Goal: Check status: Check status

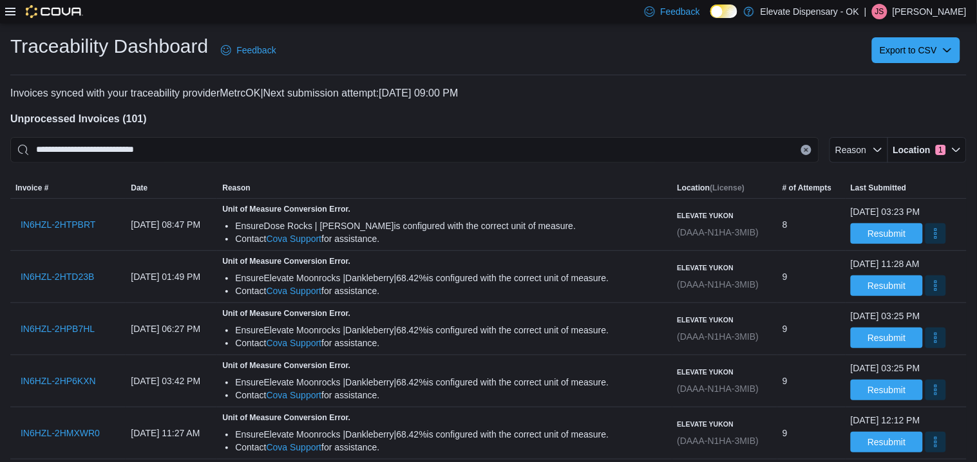
click at [8, 12] on icon at bounding box center [10, 12] width 10 height 8
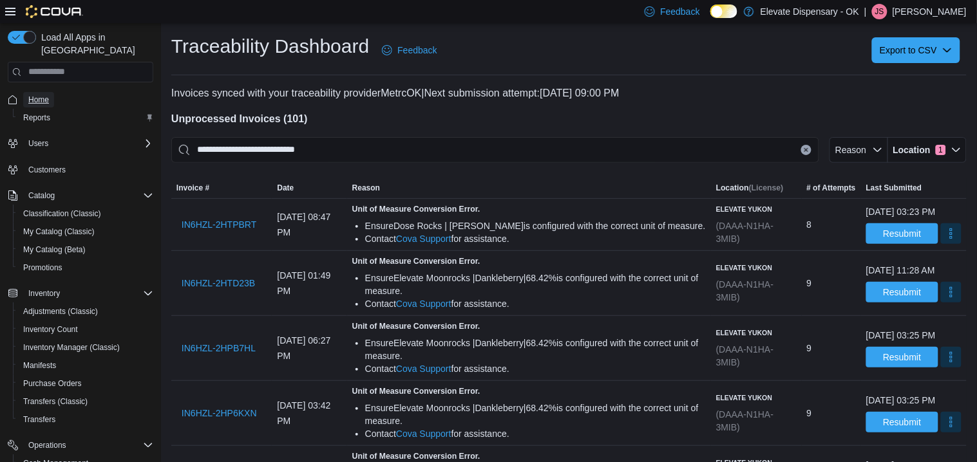
click at [46, 95] on span "Home" at bounding box center [38, 100] width 21 height 10
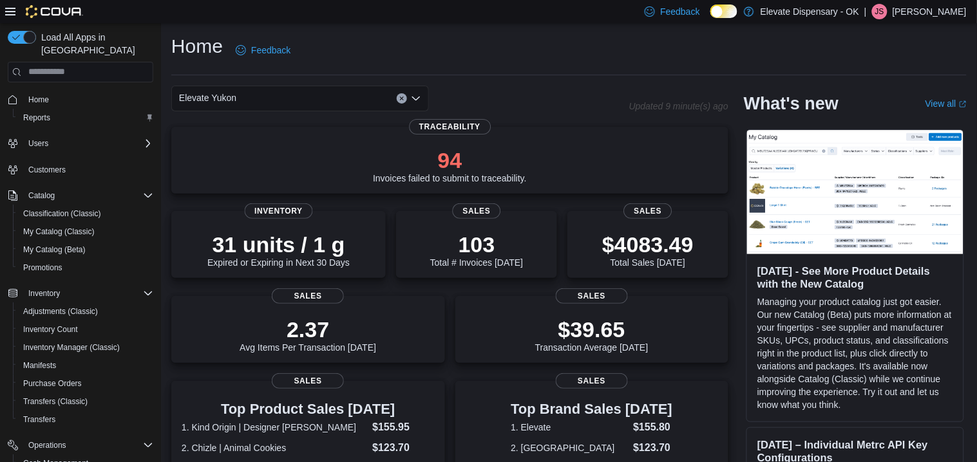
click at [298, 100] on div "Elevate Yukon" at bounding box center [300, 99] width 258 height 26
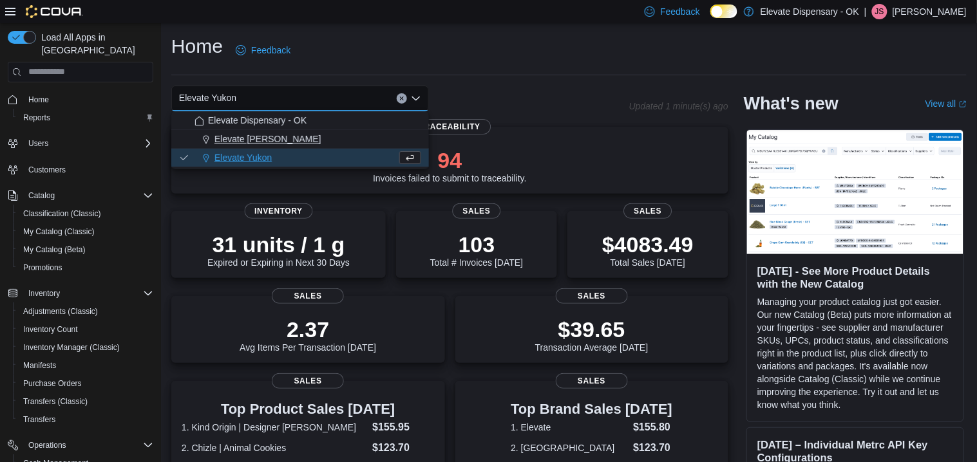
click at [278, 140] on span "Elevate [PERSON_NAME]" at bounding box center [267, 139] width 107 height 13
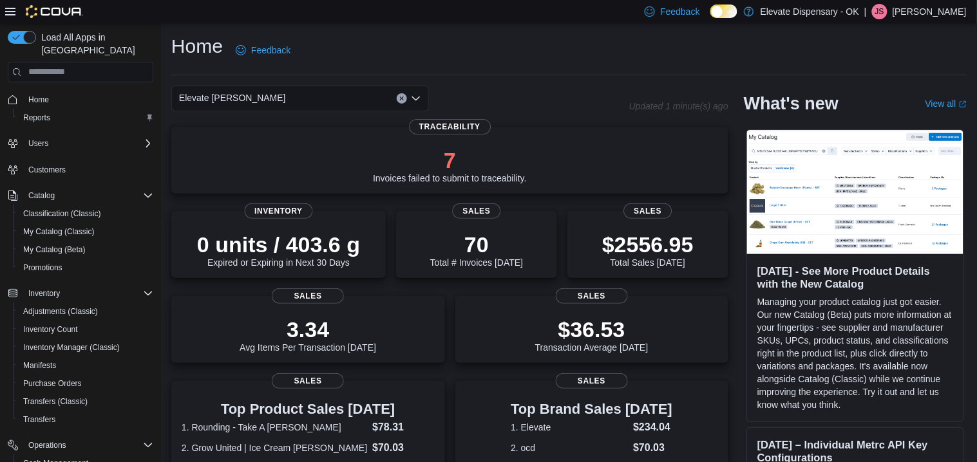
click at [292, 91] on div "Elevate [PERSON_NAME]" at bounding box center [300, 99] width 258 height 26
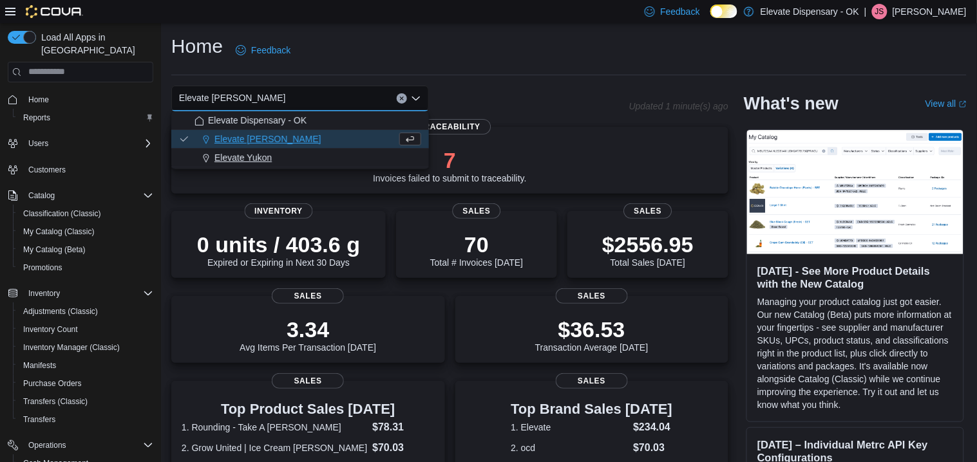
click at [259, 153] on span "Elevate Yukon" at bounding box center [242, 157] width 57 height 13
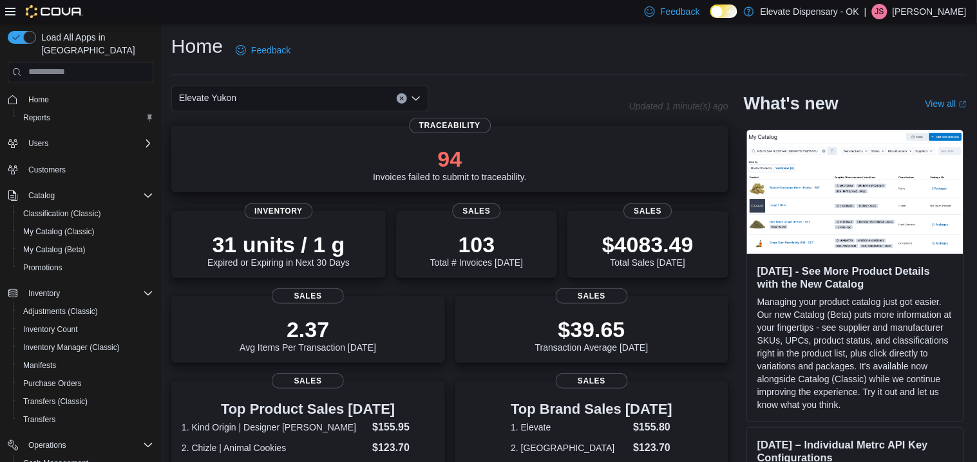
click at [618, 169] on div "94 Invoices failed to submit to traceability." at bounding box center [450, 161] width 537 height 41
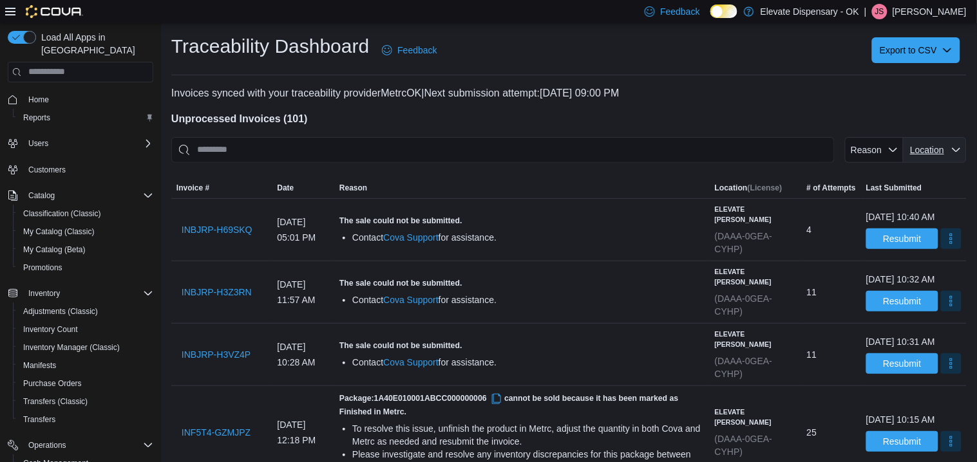
click at [941, 147] on span "Location" at bounding box center [927, 150] width 34 height 10
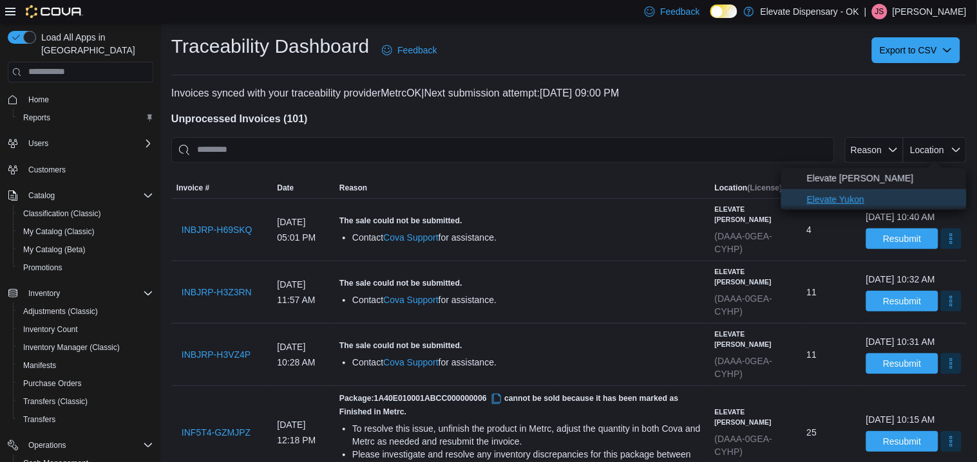
click at [872, 209] on span "Elevate Yukon" at bounding box center [873, 199] width 185 height 21
type input "**********"
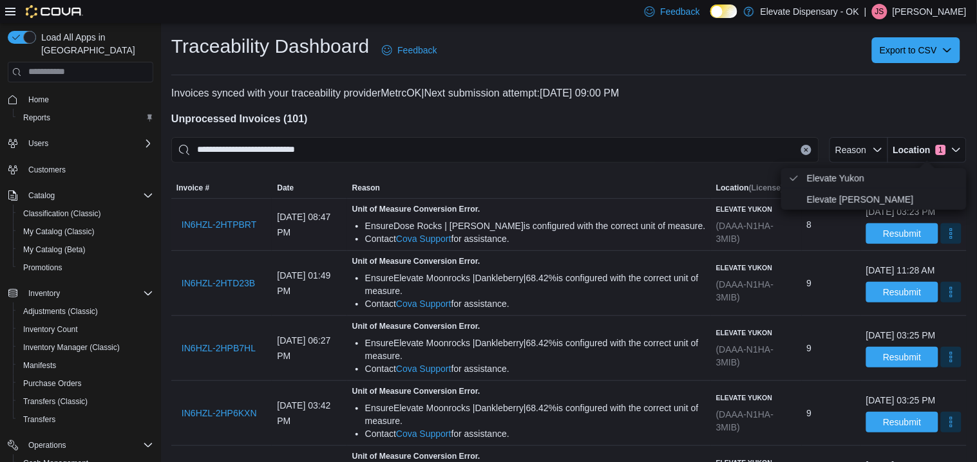
click at [546, 227] on div "Ensure Dose Rocks | Gary Payton is configured with the correct unit of measure." at bounding box center [535, 226] width 341 height 13
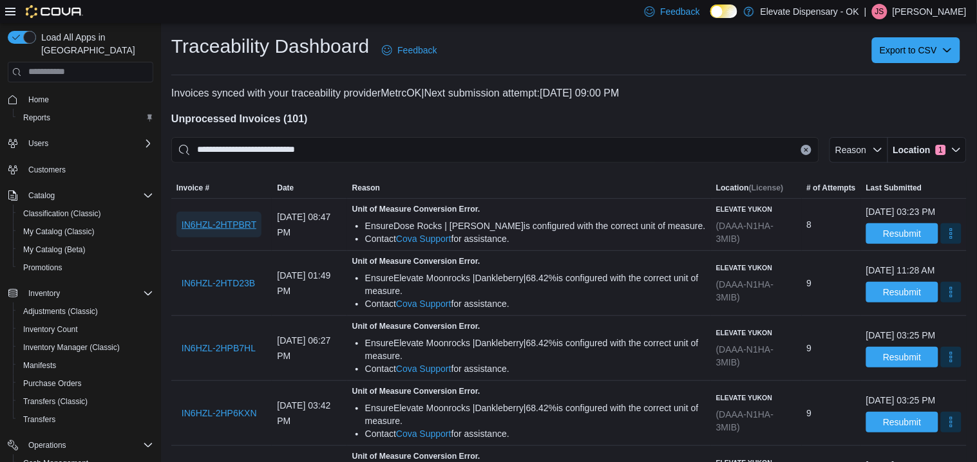
click at [201, 228] on span "IN6HZL-2HTPBRT" at bounding box center [219, 224] width 75 height 13
